Goal: Information Seeking & Learning: Learn about a topic

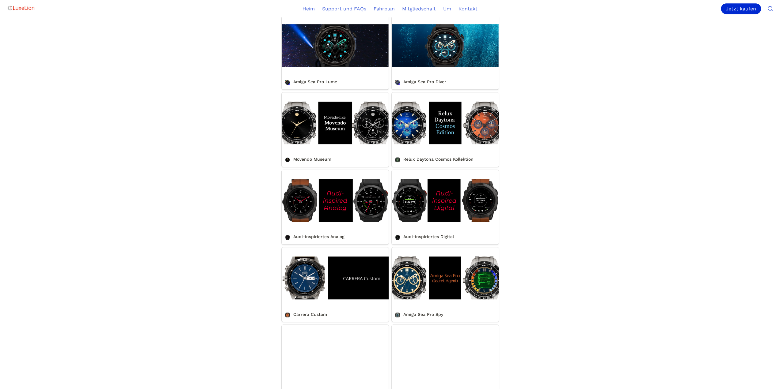
scroll to position [368, 0]
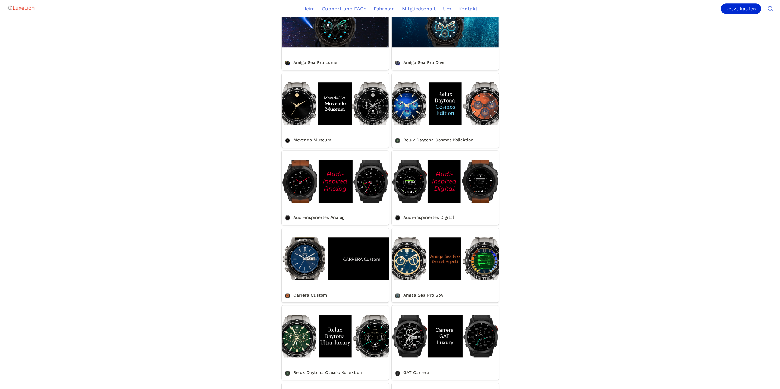
click at [297, 117] on link "Movendo Museum" at bounding box center [335, 110] width 107 height 74
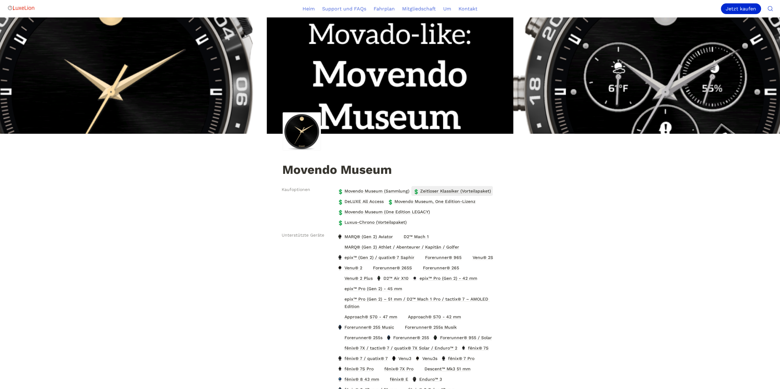
click at [432, 191] on font "Zeitloser Klassiker (Vorteilspaket)" at bounding box center [455, 191] width 71 height 5
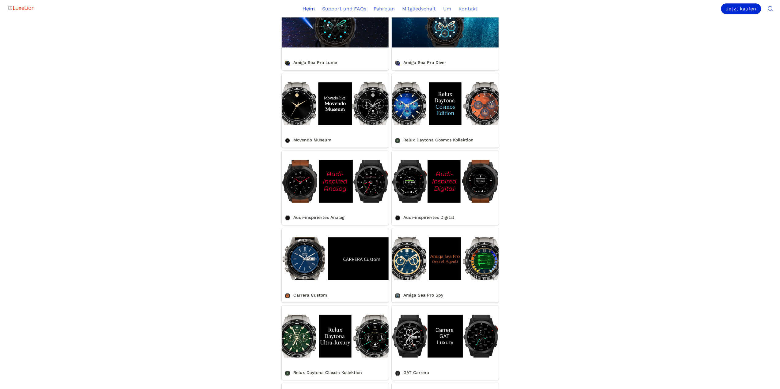
scroll to position [276, 0]
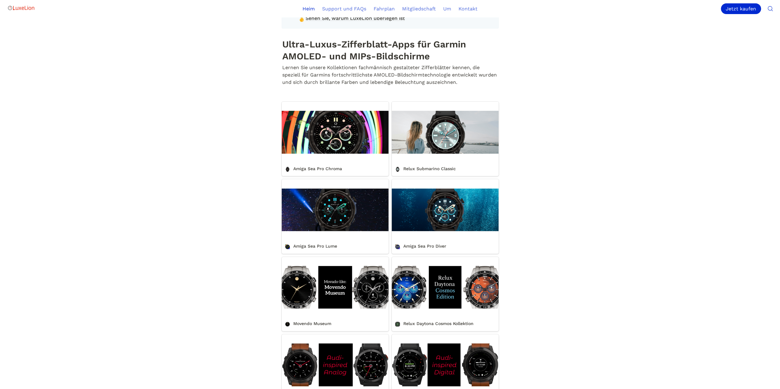
click at [344, 148] on link "Amiga Sea Pro Chroma" at bounding box center [335, 139] width 107 height 74
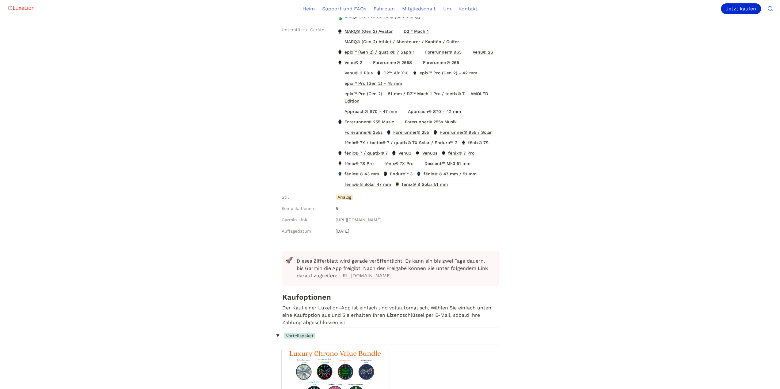
scroll to position [184, 0]
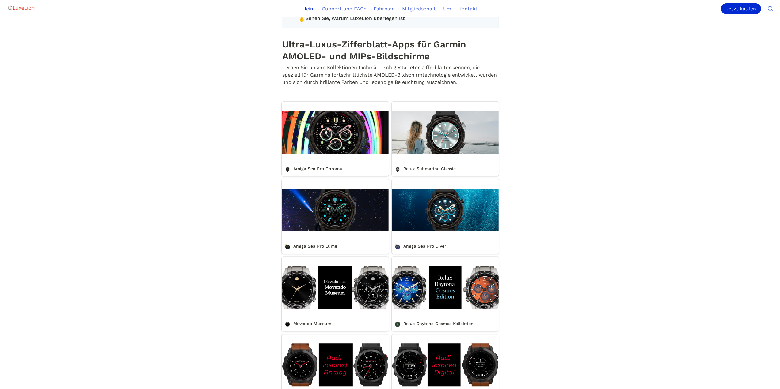
scroll to position [276, 0]
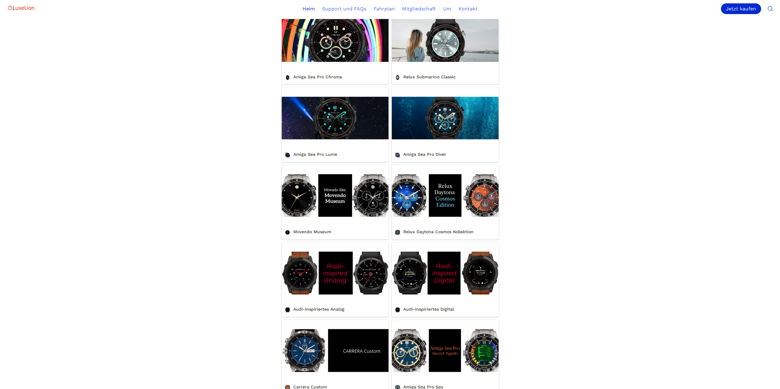
click at [305, 216] on link "Movendo Museum" at bounding box center [335, 202] width 107 height 74
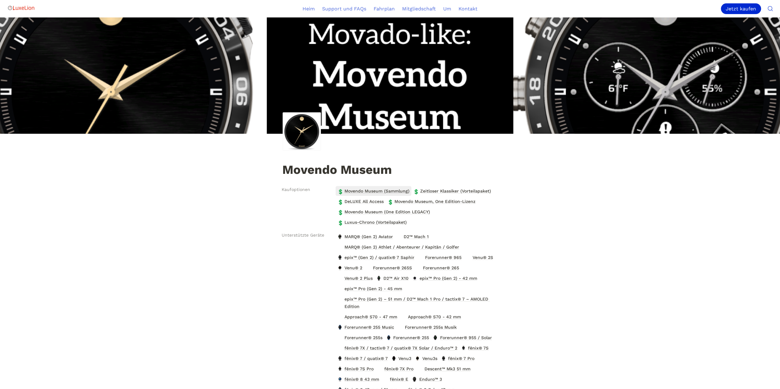
click at [372, 192] on font "Movendo Museum (Sammlung)" at bounding box center [376, 191] width 65 height 5
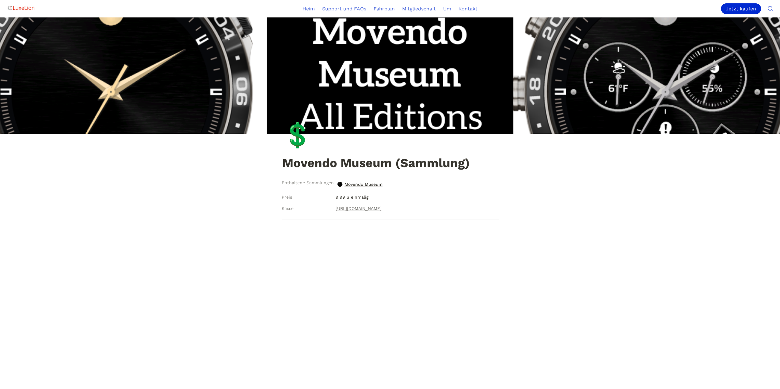
scroll to position [368, 0]
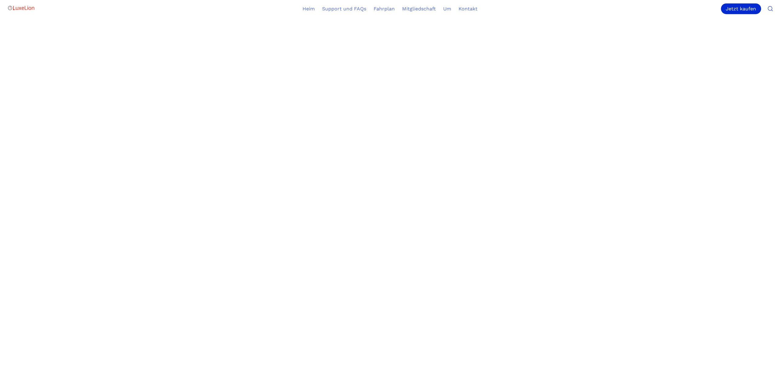
click at [652, 124] on main "💲 Movendo Museum (Sammlung) Enthaltene Sammlungen Movendo Museum Preis 9,99 $ e…" at bounding box center [390, 16] width 780 height 733
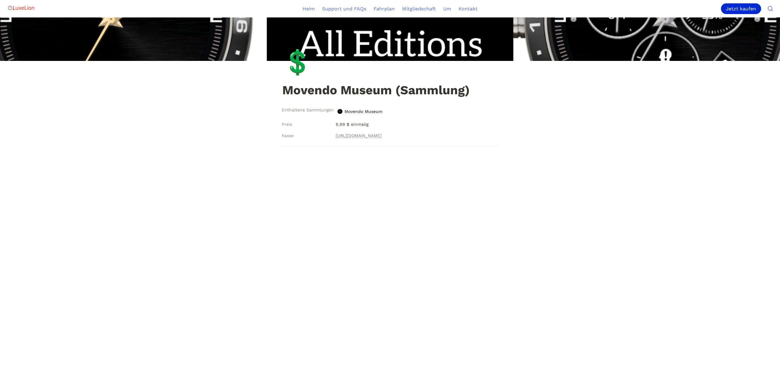
scroll to position [67, 0]
